Goal: Check status: Check status

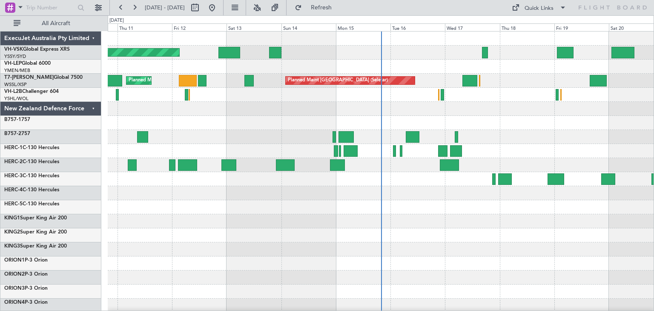
click at [91, 38] on div "ExecuJet Australia Pty Limited" at bounding box center [50, 39] width 101 height 14
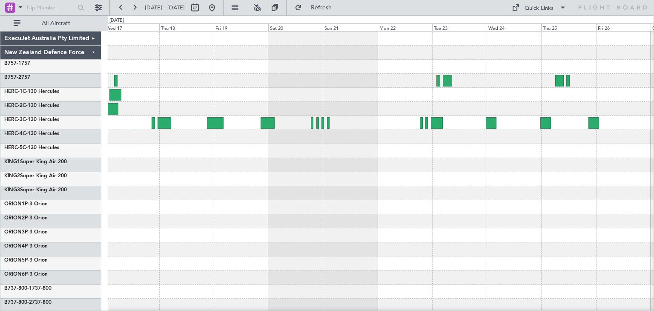
click at [182, 194] on div at bounding box center [381, 207] width 546 height 351
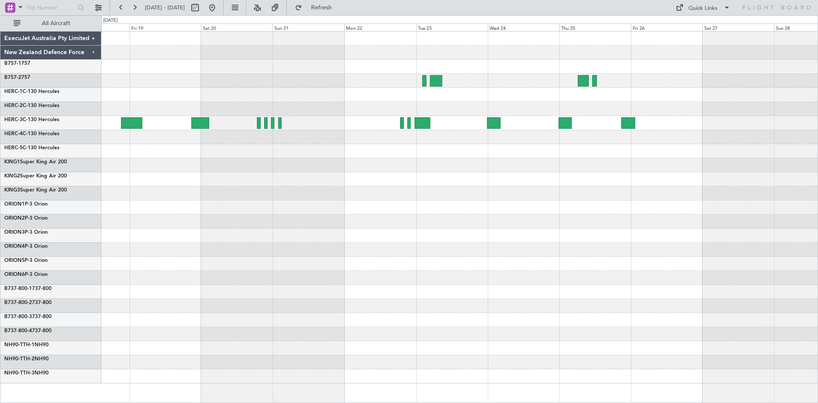
click at [489, 196] on div at bounding box center [459, 207] width 716 height 351
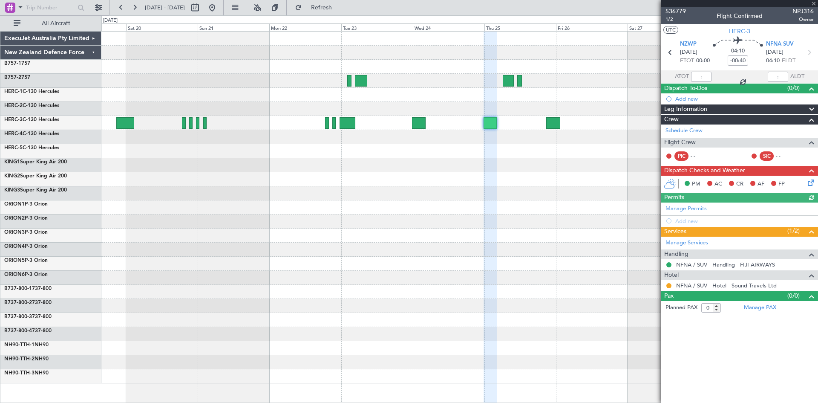
click at [654, 2] on div at bounding box center [739, 3] width 157 height 7
click at [654, 2] on span at bounding box center [813, 4] width 9 height 8
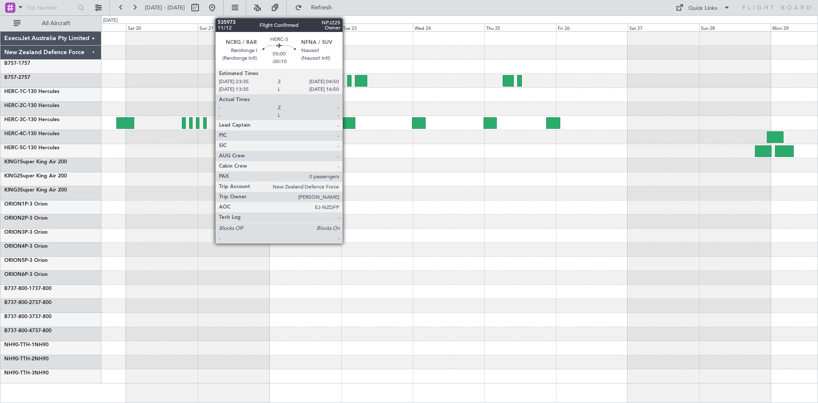
click at [346, 121] on div at bounding box center [348, 123] width 16 height 12
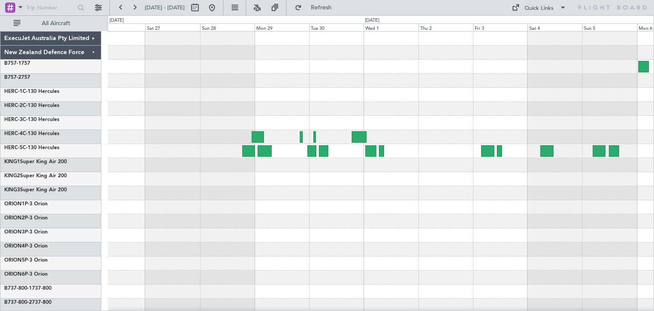
click at [110, 228] on div at bounding box center [381, 207] width 546 height 351
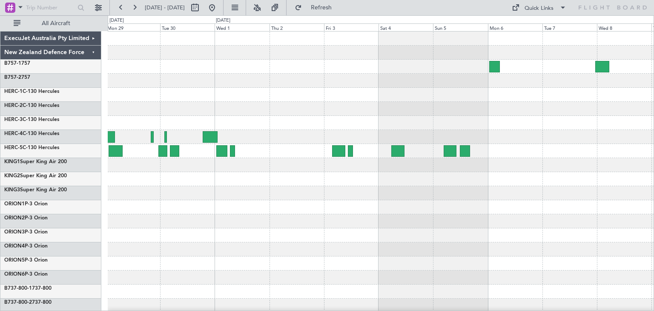
click at [269, 218] on div at bounding box center [381, 207] width 546 height 351
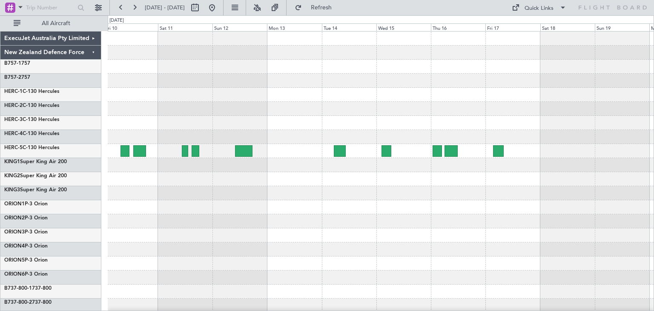
click at [246, 224] on div at bounding box center [381, 207] width 546 height 351
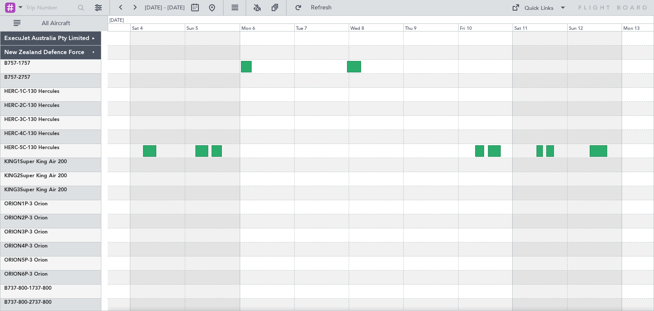
click at [648, 248] on div at bounding box center [381, 207] width 546 height 351
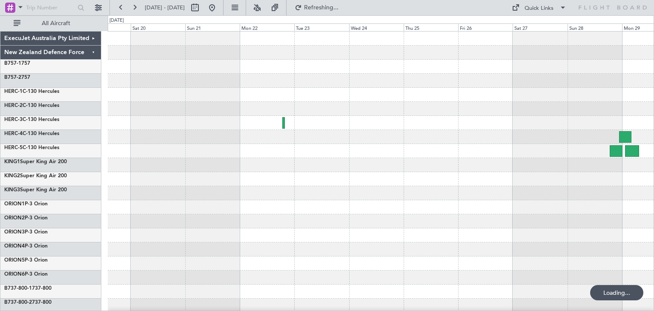
click at [654, 231] on div "ExecuJet Australia Pty Limited New Zealand Defence Force B757-1 757 B757-2 757 …" at bounding box center [327, 163] width 654 height 296
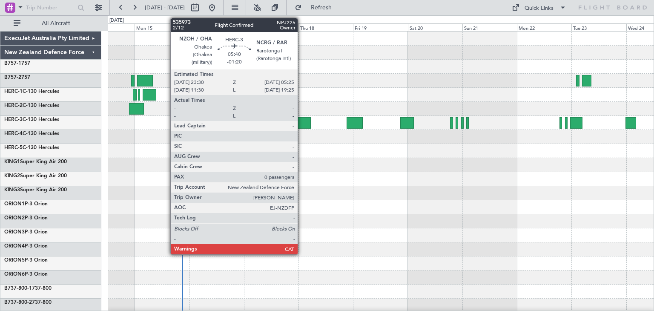
click at [302, 121] on div at bounding box center [304, 123] width 14 height 12
click at [299, 120] on div at bounding box center [304, 123] width 14 height 12
click at [303, 120] on div at bounding box center [304, 123] width 14 height 12
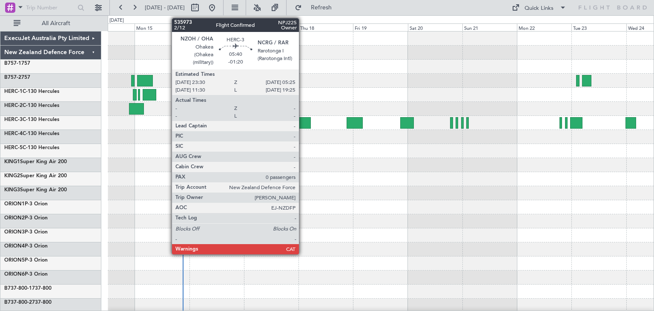
click at [303, 120] on div at bounding box center [304, 123] width 14 height 12
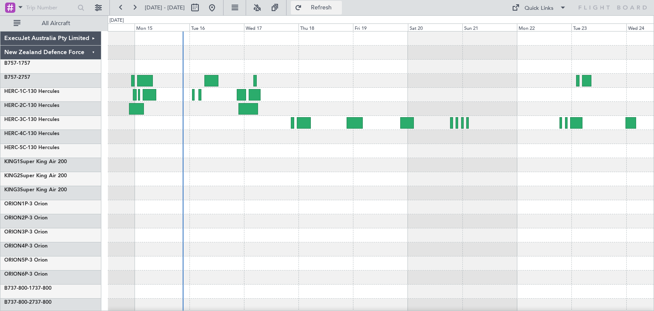
click at [340, 5] on span "Refresh" at bounding box center [322, 8] width 36 height 6
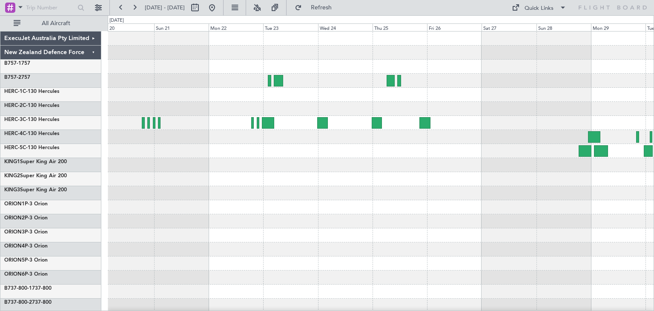
click at [65, 202] on div "ExecuJet Australia Pty Limited New Zealand Defence Force B757-1 757 B757-2 757 …" at bounding box center [327, 163] width 654 height 296
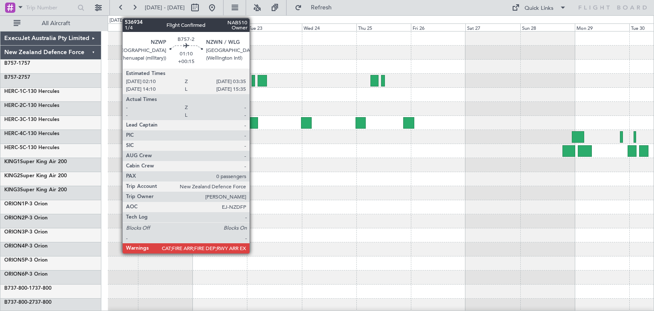
click at [254, 80] on div at bounding box center [253, 81] width 3 height 12
